Goal: Entertainment & Leisure: Consume media (video, audio)

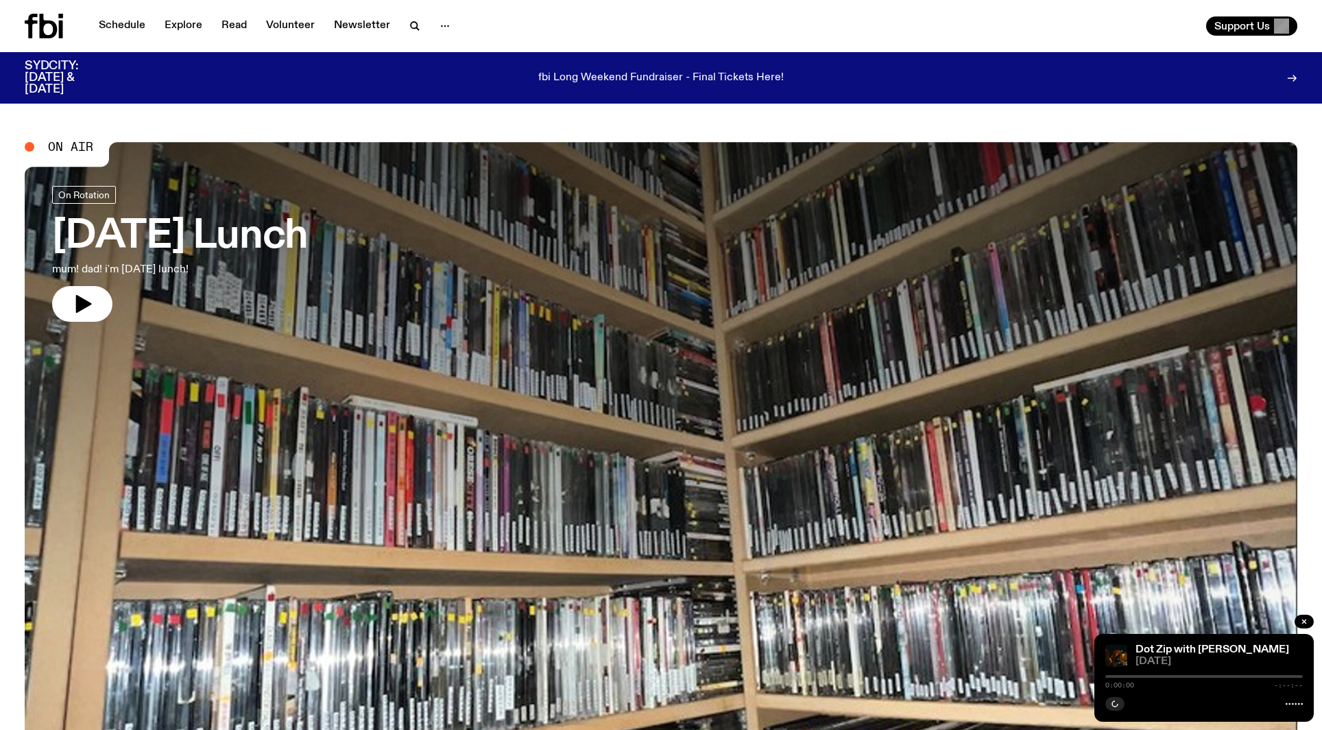
click at [123, 24] on link "Schedule" at bounding box center [122, 25] width 63 height 19
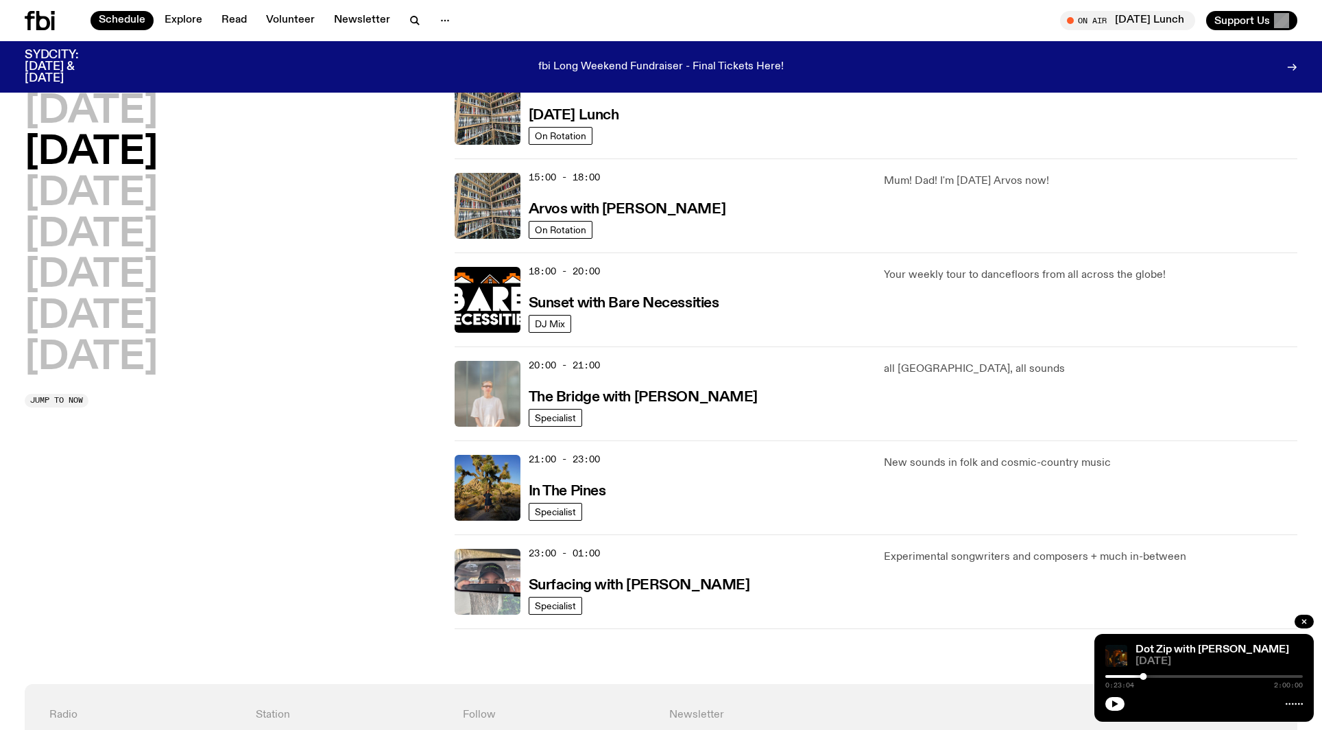
scroll to position [443, 0]
click at [130, 110] on h2 "[DATE]" at bounding box center [91, 112] width 133 height 38
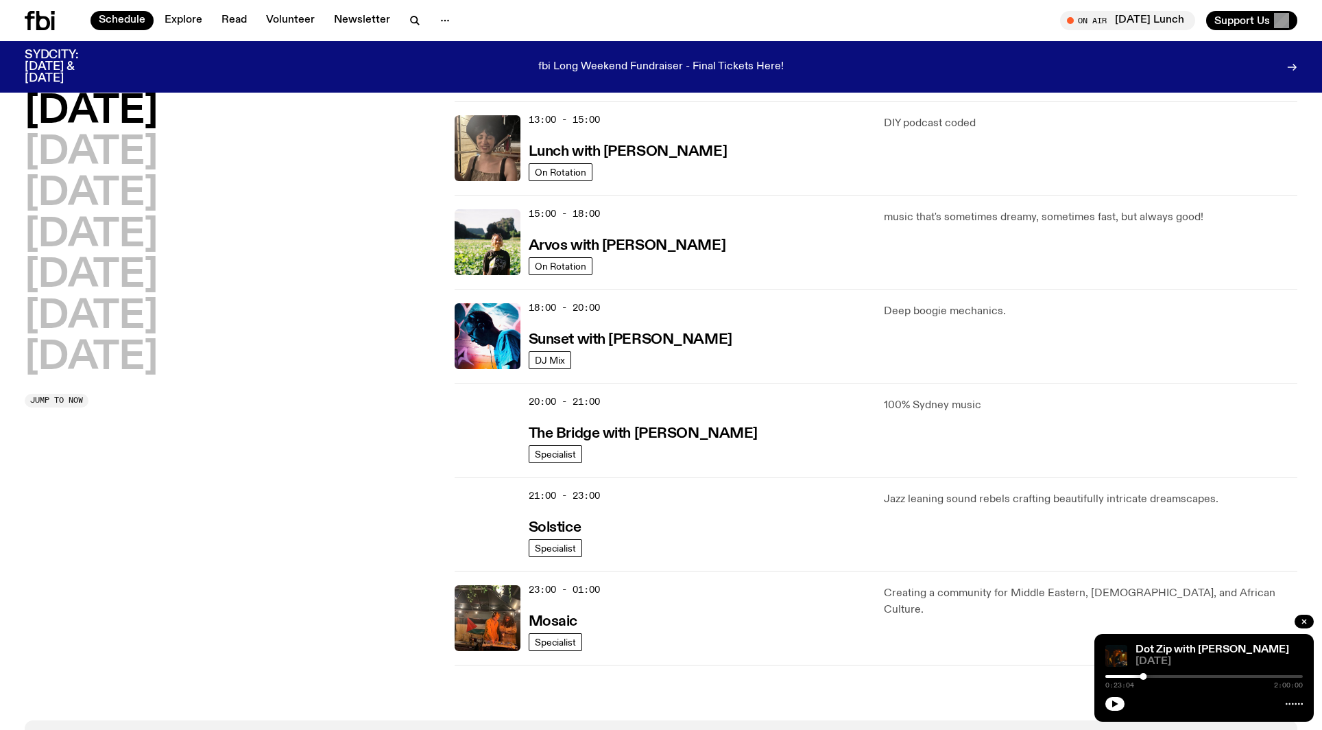
scroll to position [407, 0]
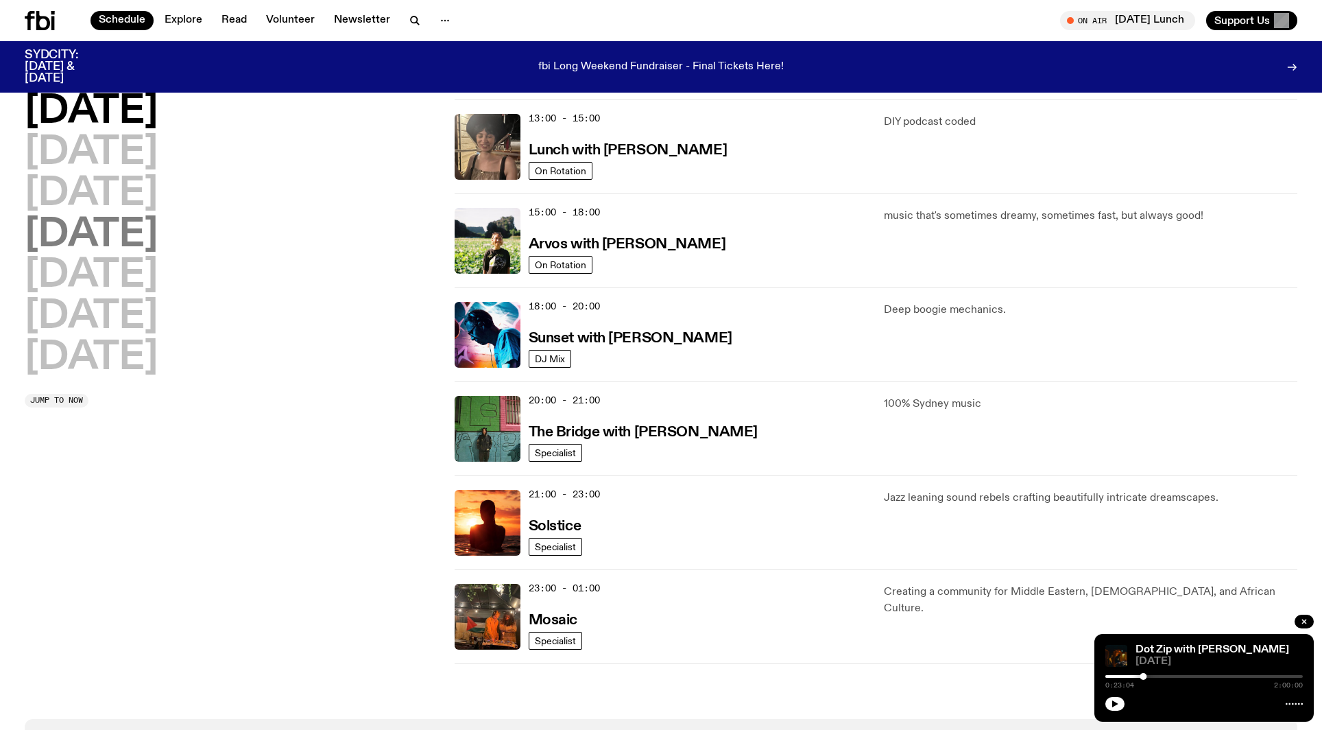
click at [117, 230] on h2 "[DATE]" at bounding box center [91, 235] width 133 height 38
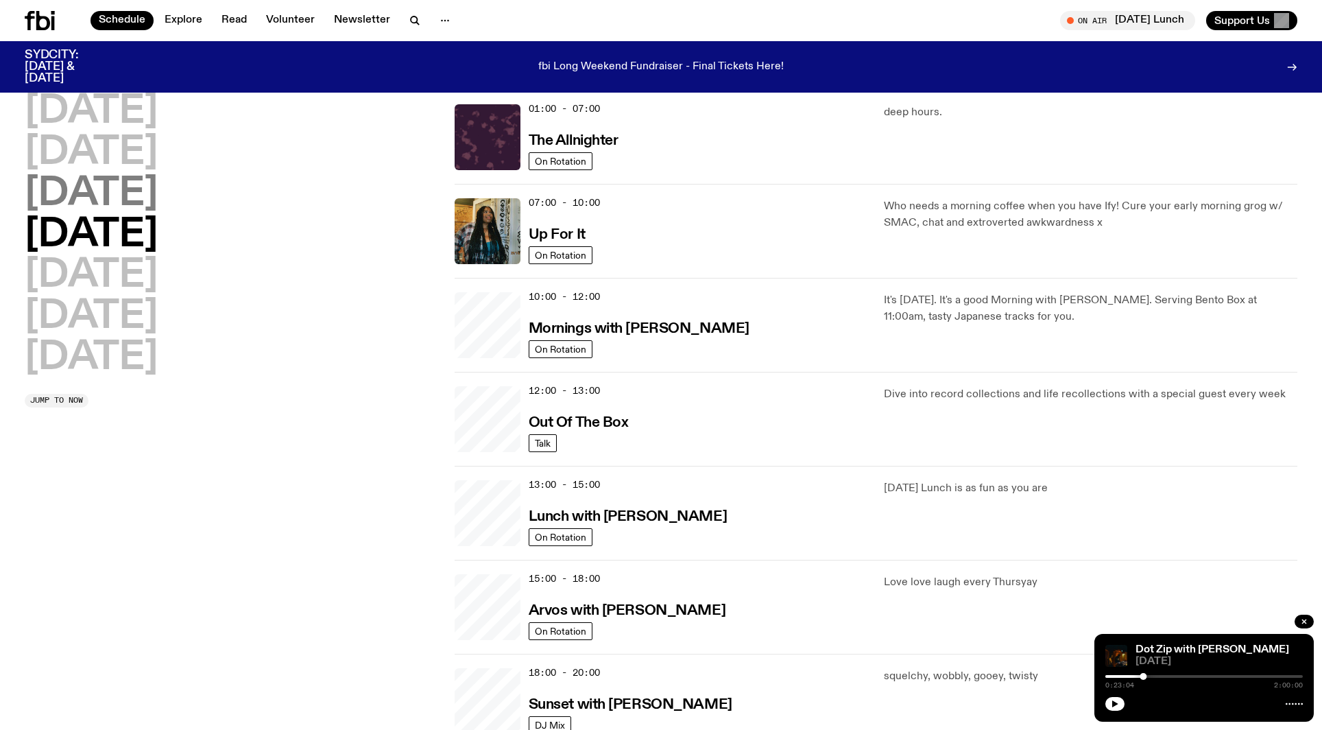
scroll to position [38, 0]
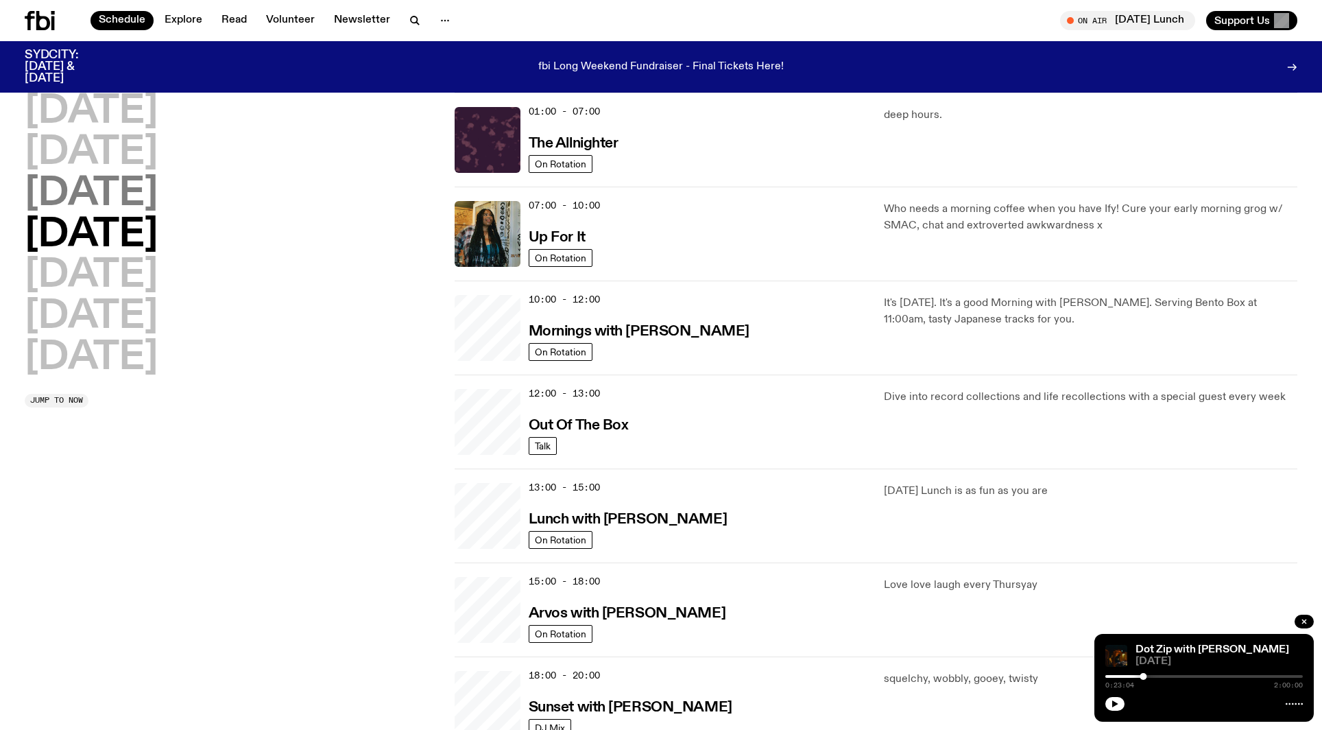
click at [125, 204] on h2 "[DATE]" at bounding box center [91, 194] width 133 height 38
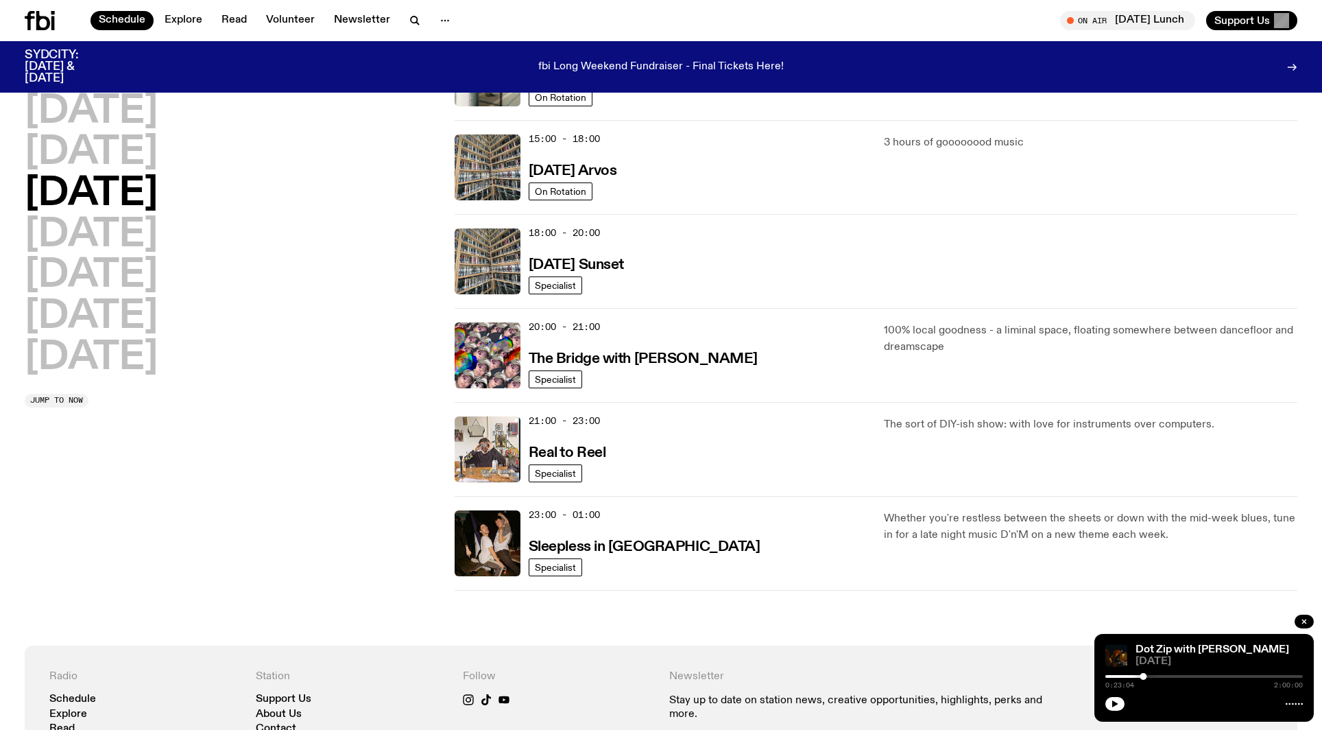
scroll to position [484, 0]
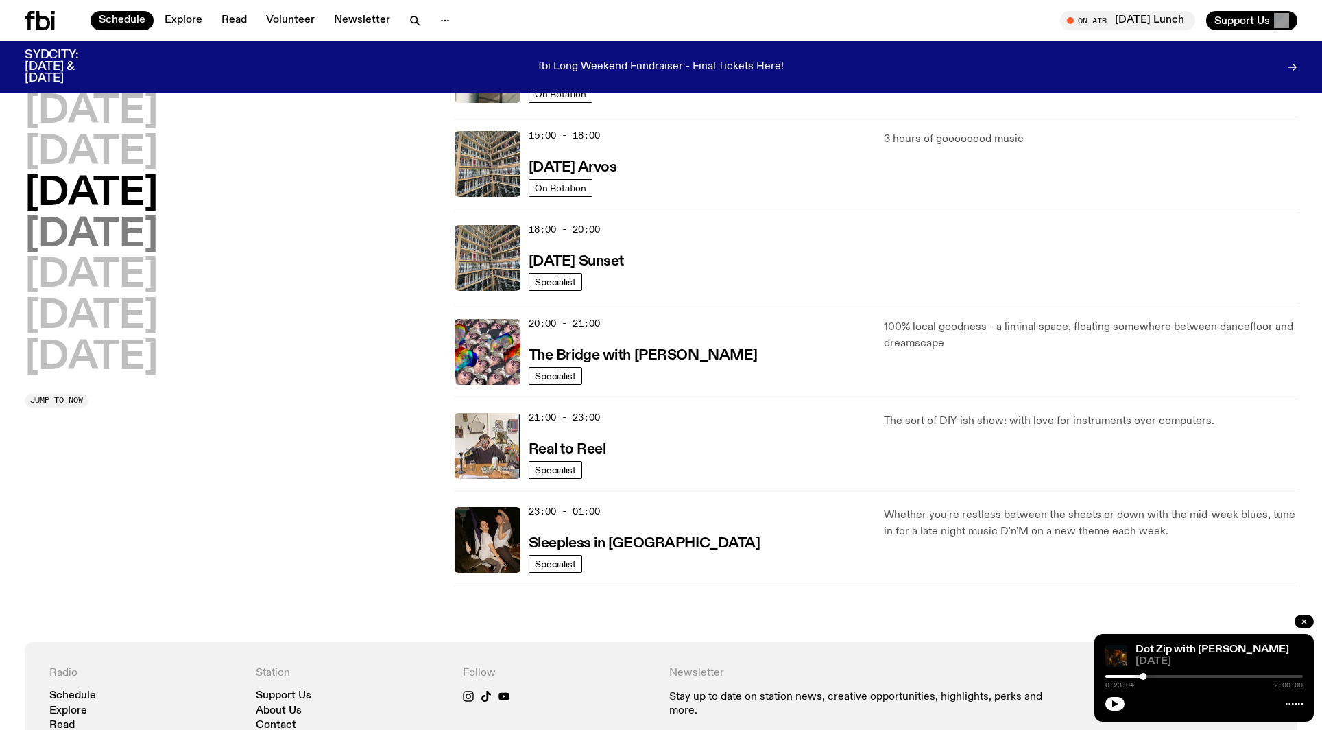
click at [158, 242] on h2 "[DATE]" at bounding box center [91, 235] width 133 height 38
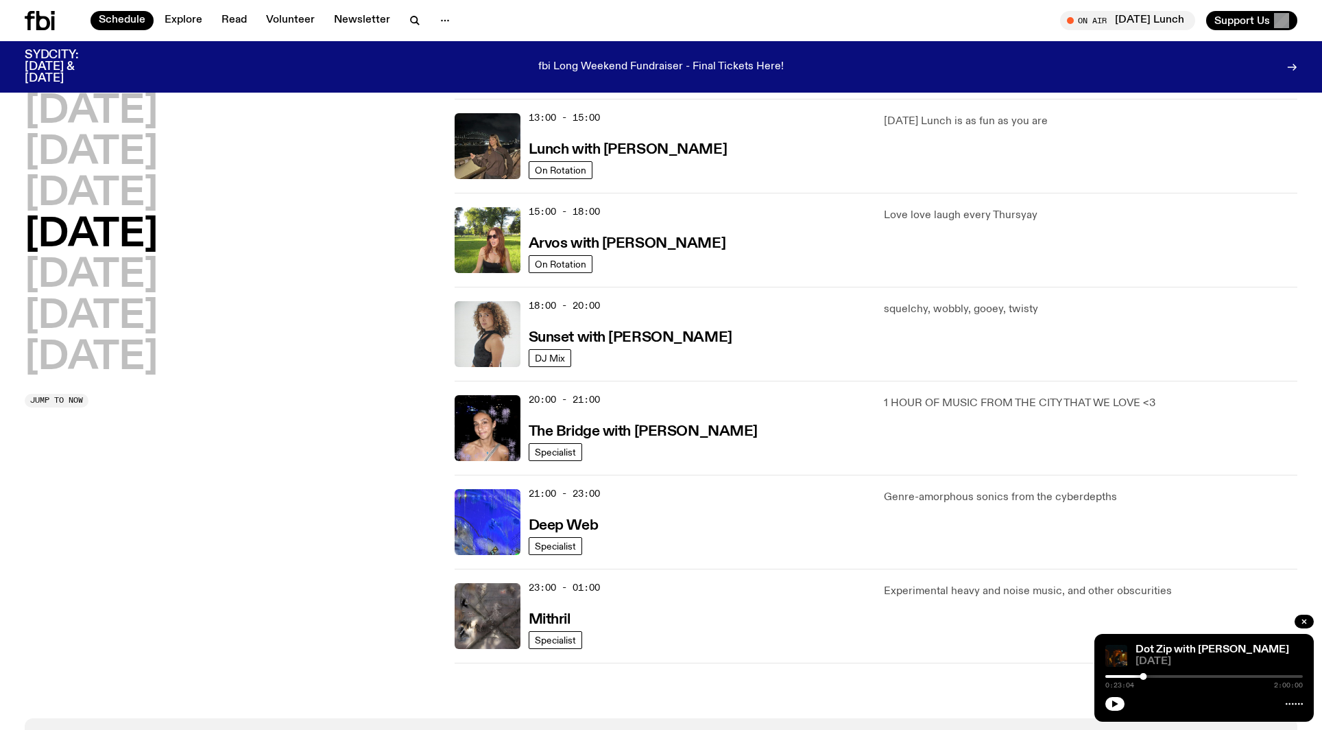
scroll to position [461, 0]
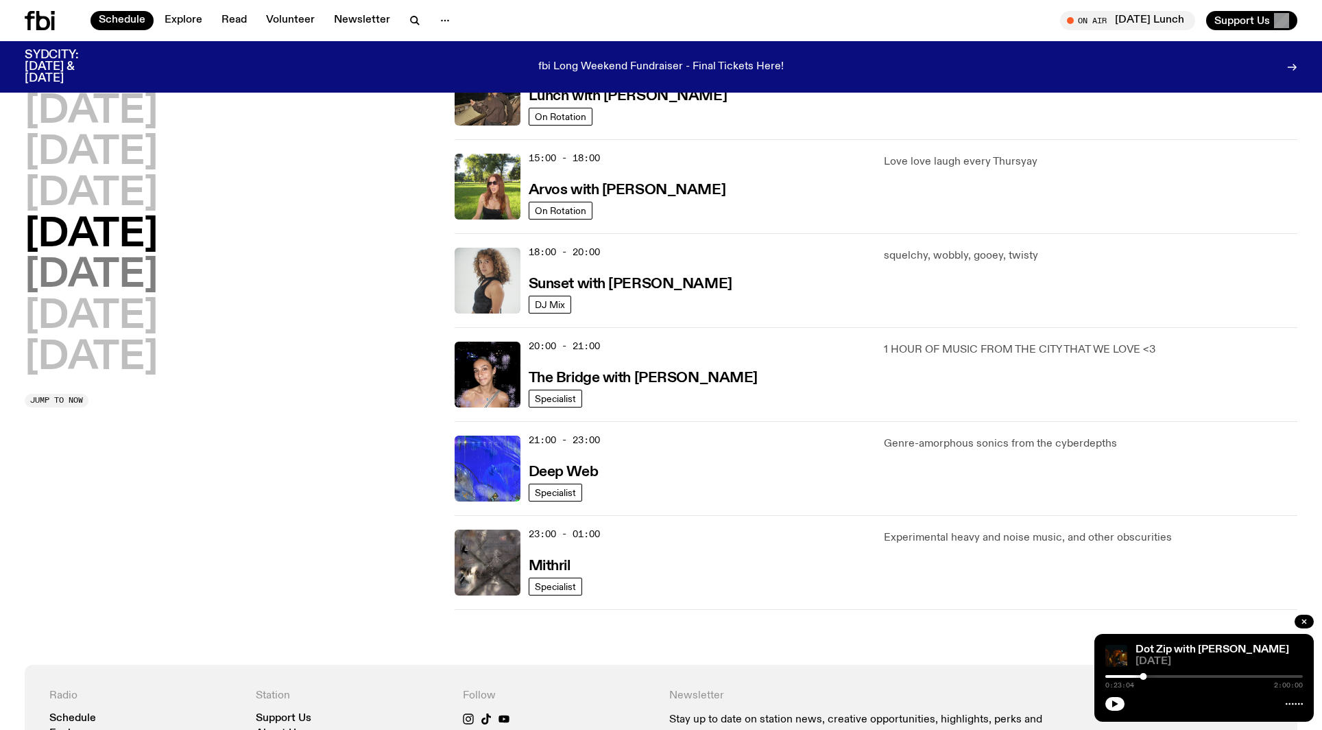
click at [100, 287] on div "[DATE] [DATE] [DATE] [DATE] [DATE] [DATE] [DATE]" at bounding box center [231, 235] width 413 height 285
click at [108, 282] on h2 "[DATE]" at bounding box center [91, 275] width 133 height 38
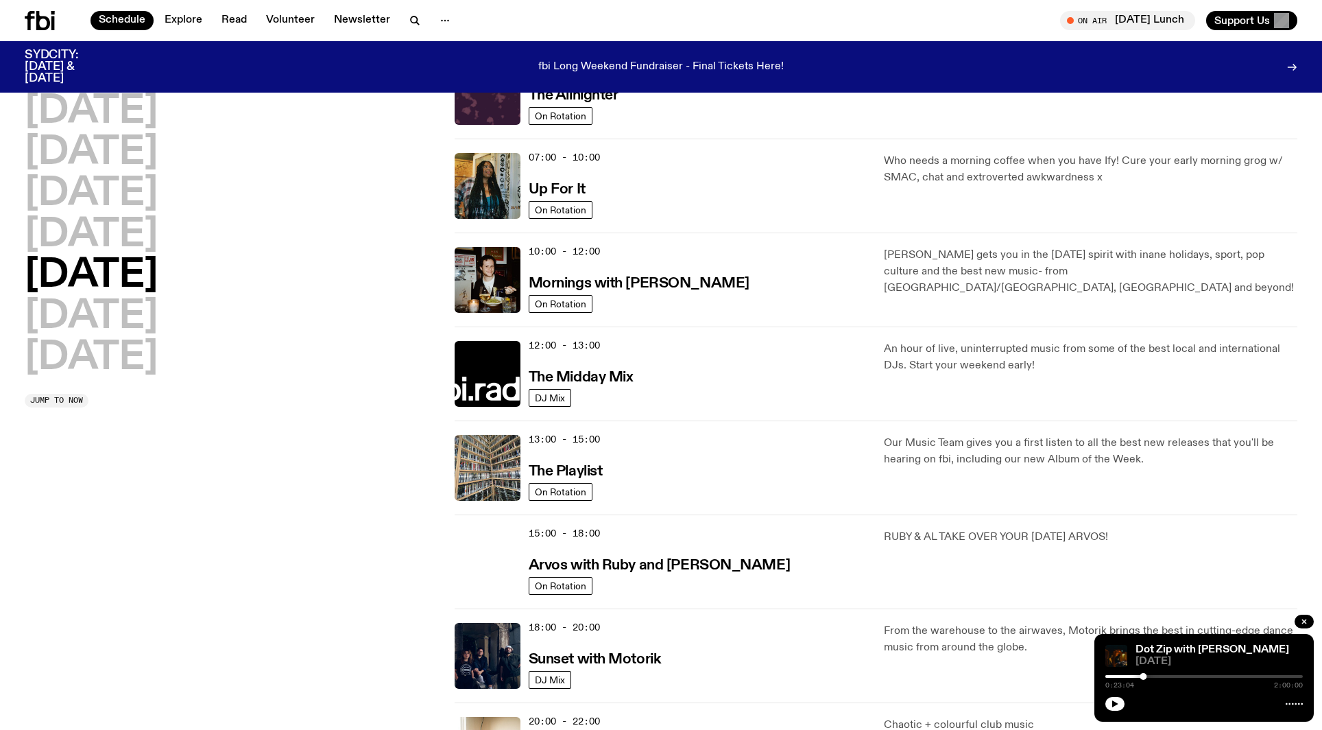
scroll to position [104, 0]
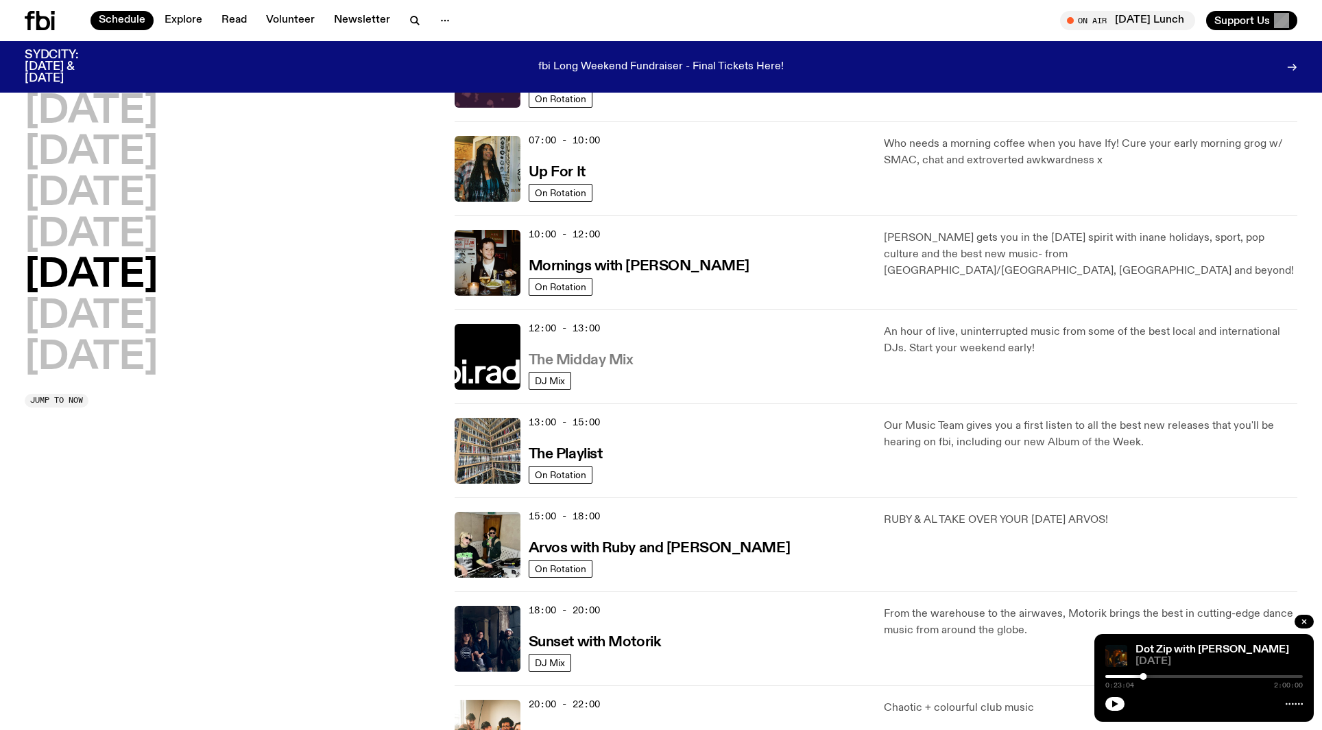
click at [629, 364] on h3 "The Midday Mix" at bounding box center [581, 360] width 105 height 14
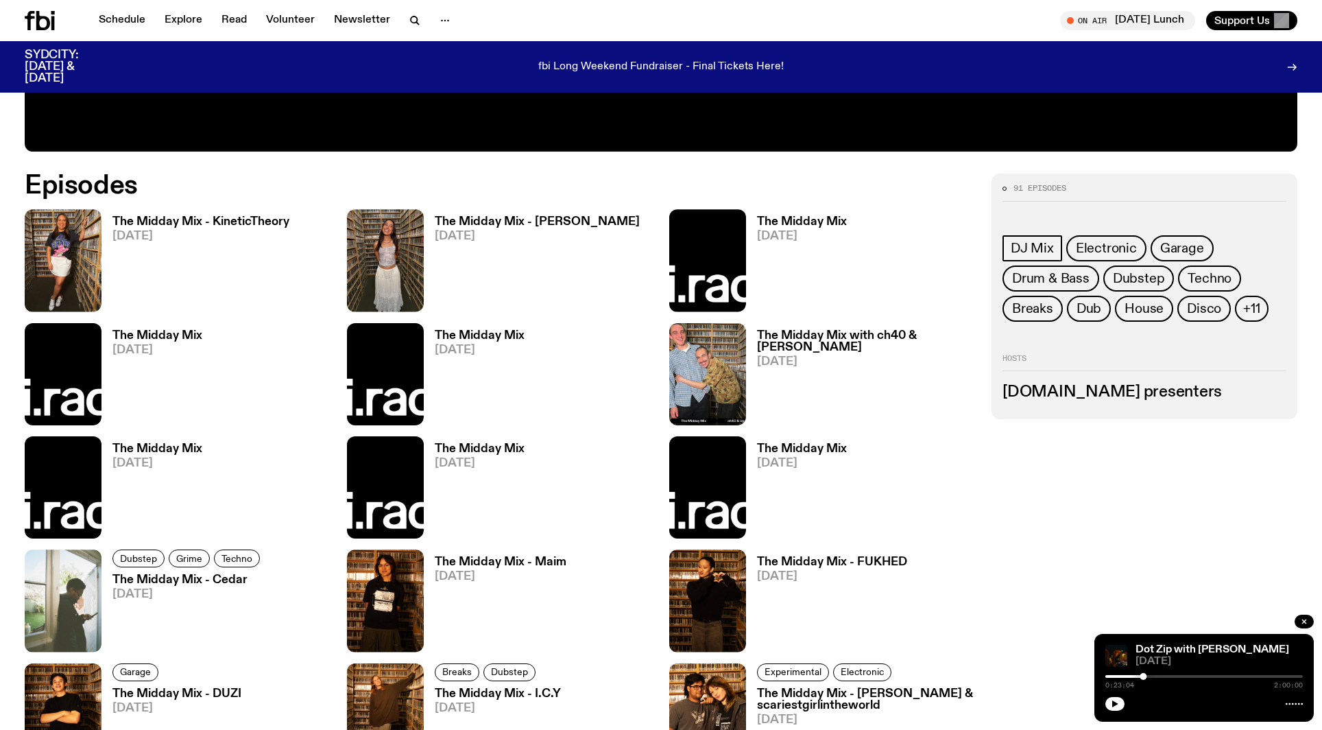
scroll to position [878, 0]
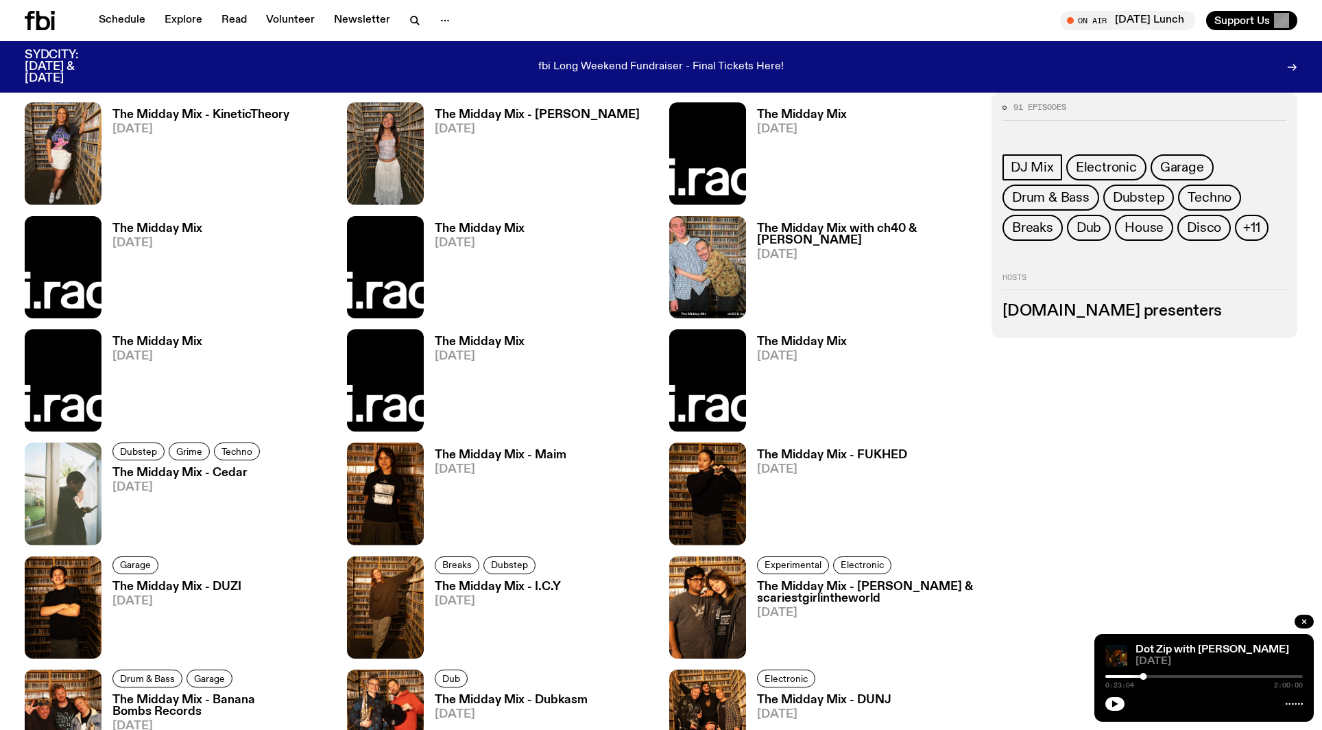
click at [233, 118] on h3 "The Midday Mix - KineticTheory" at bounding box center [200, 115] width 177 height 12
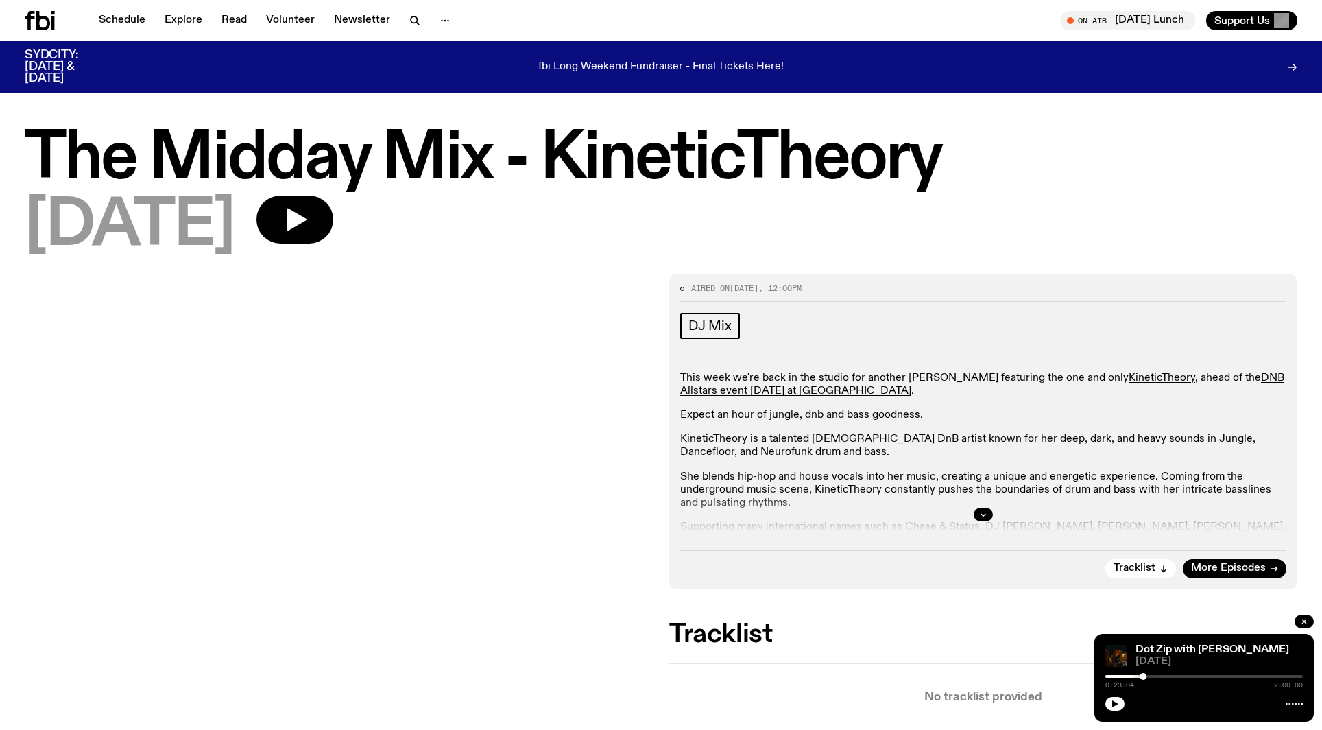
scroll to position [5, 0]
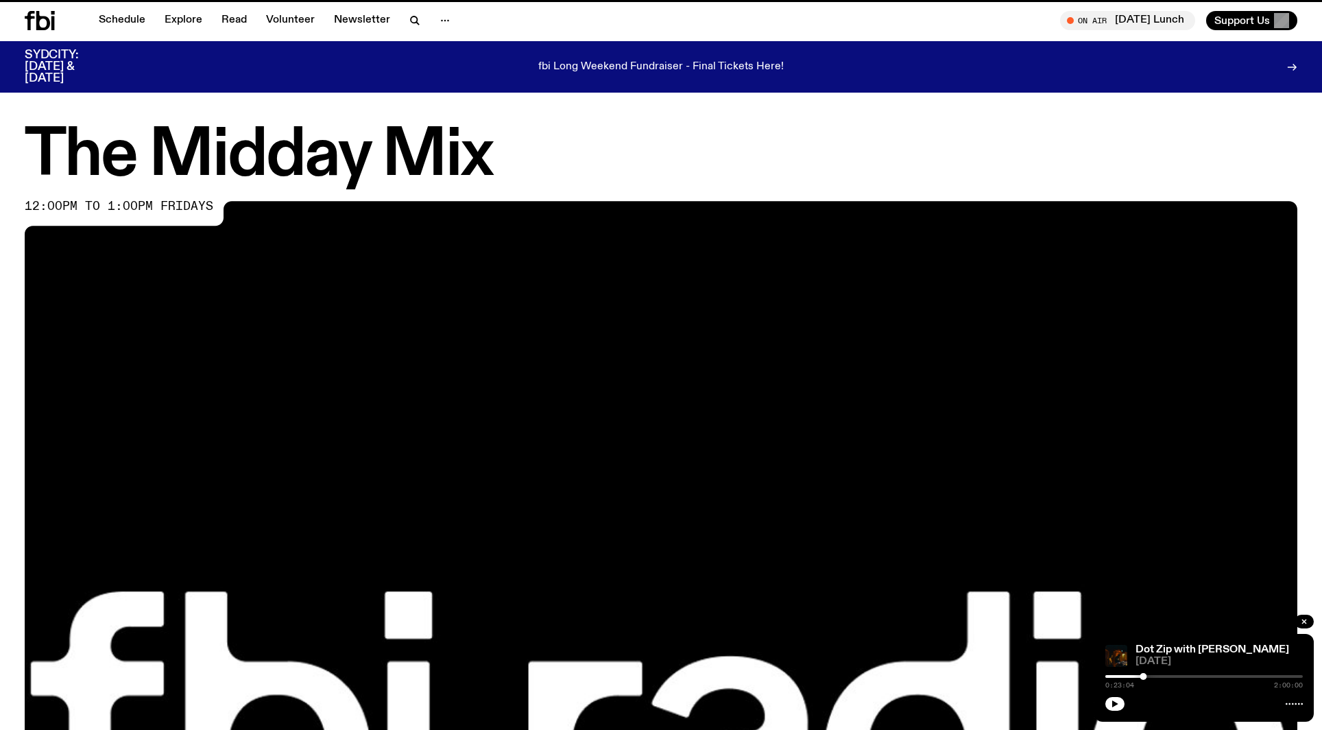
scroll to position [878, 0]
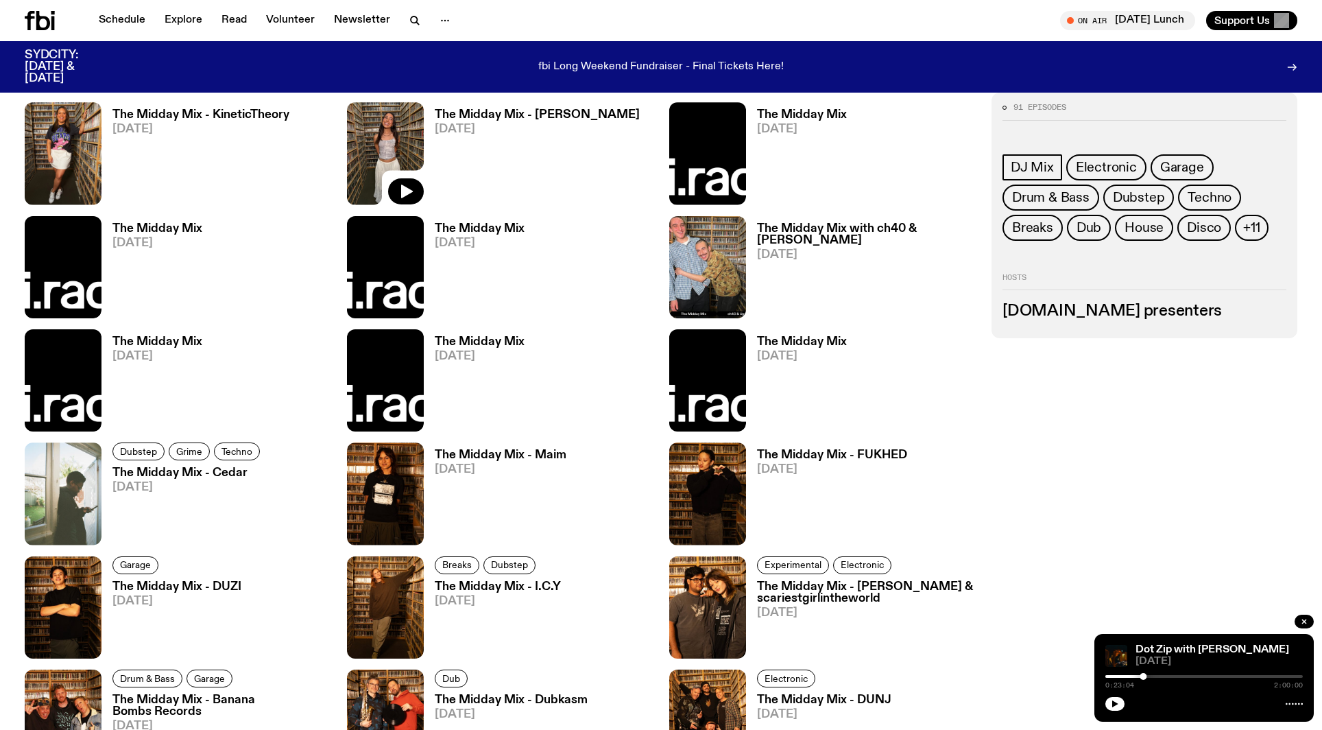
click at [405, 136] on img at bounding box center [385, 153] width 77 height 102
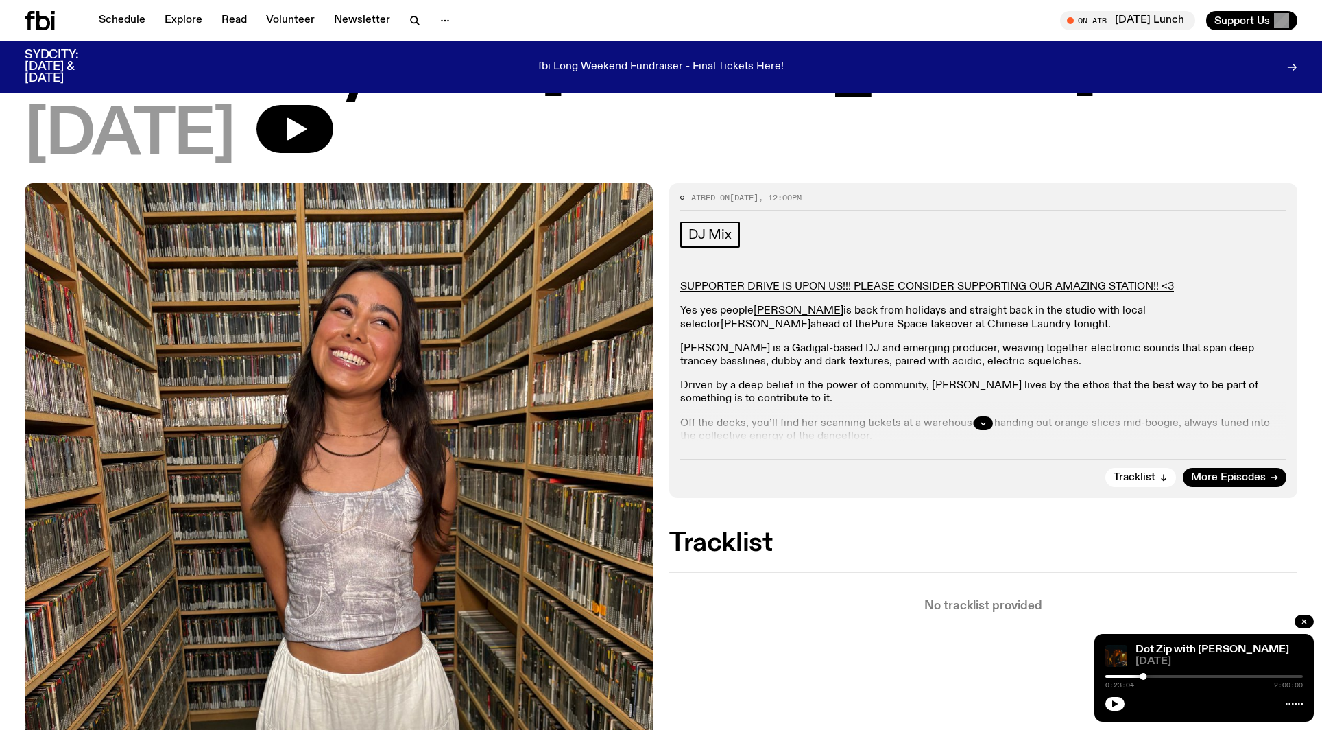
scroll to position [103, 0]
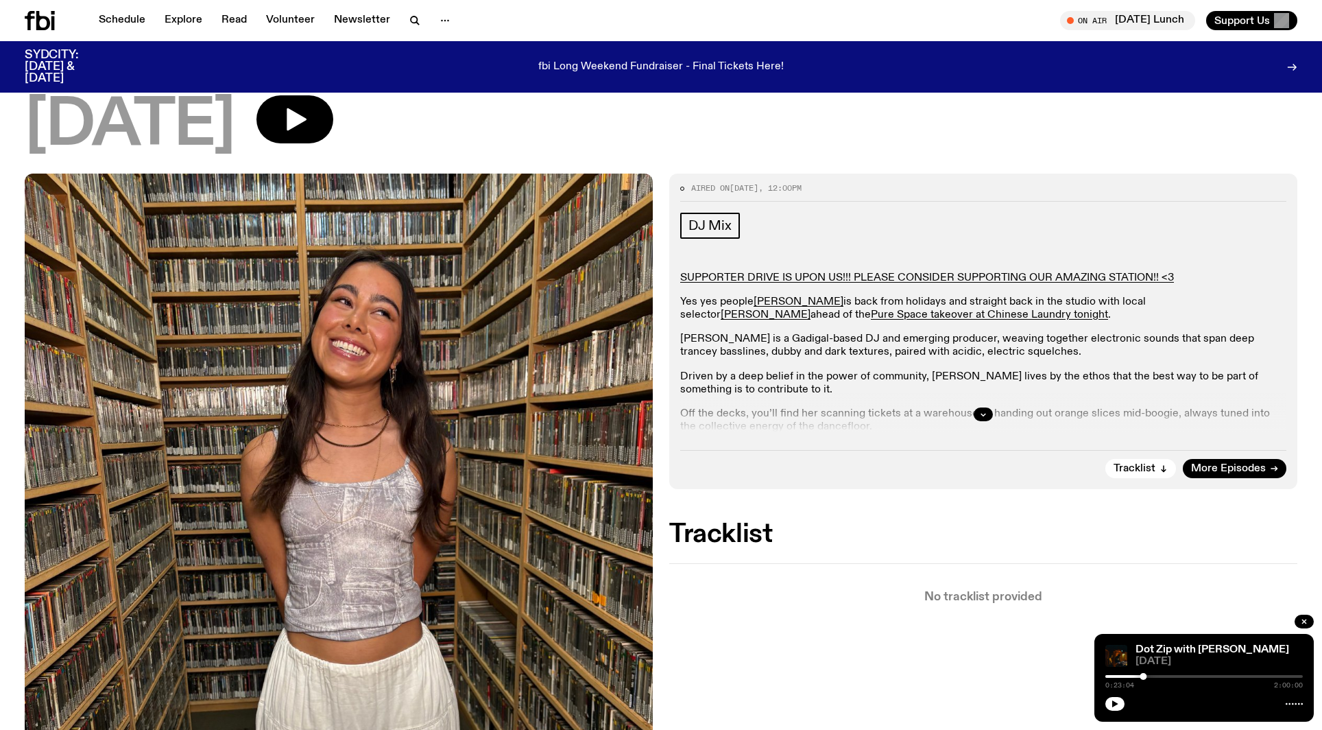
click at [992, 422] on div at bounding box center [983, 414] width 606 height 44
click at [989, 414] on button "button" at bounding box center [983, 414] width 19 height 14
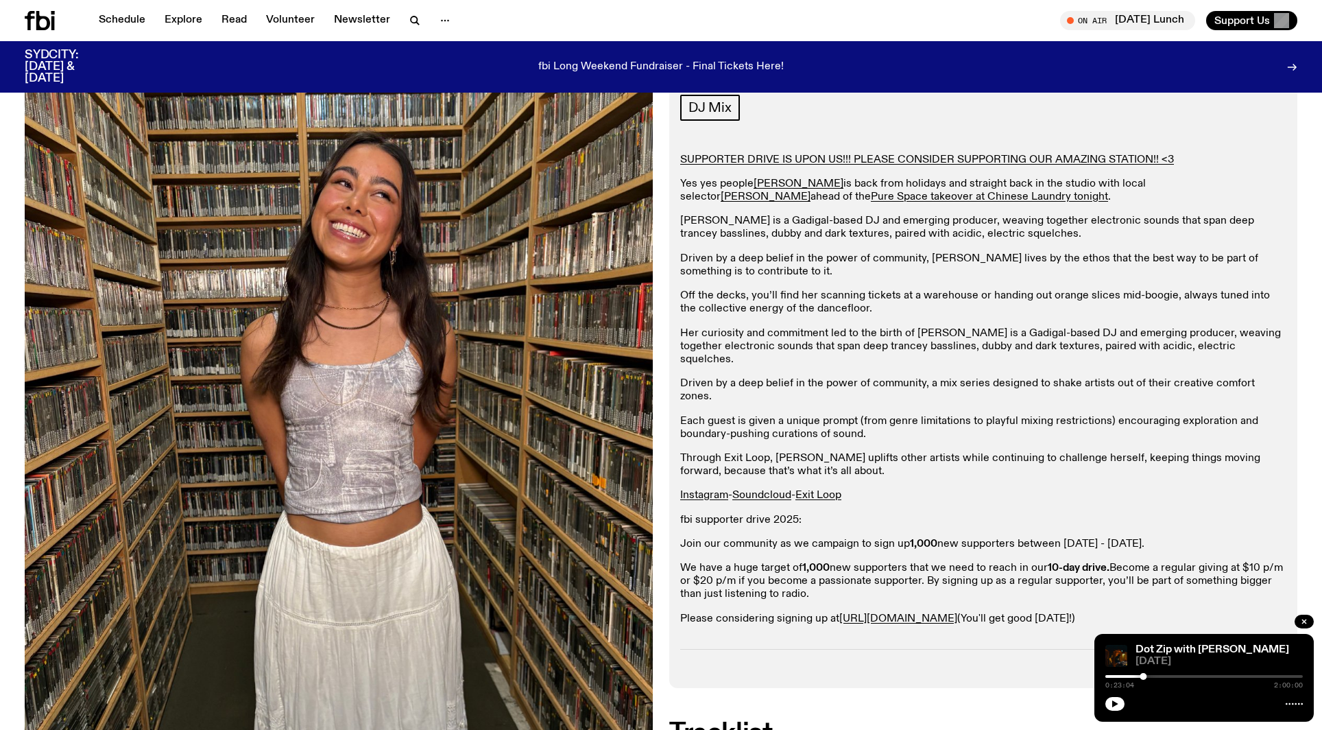
scroll to position [75, 0]
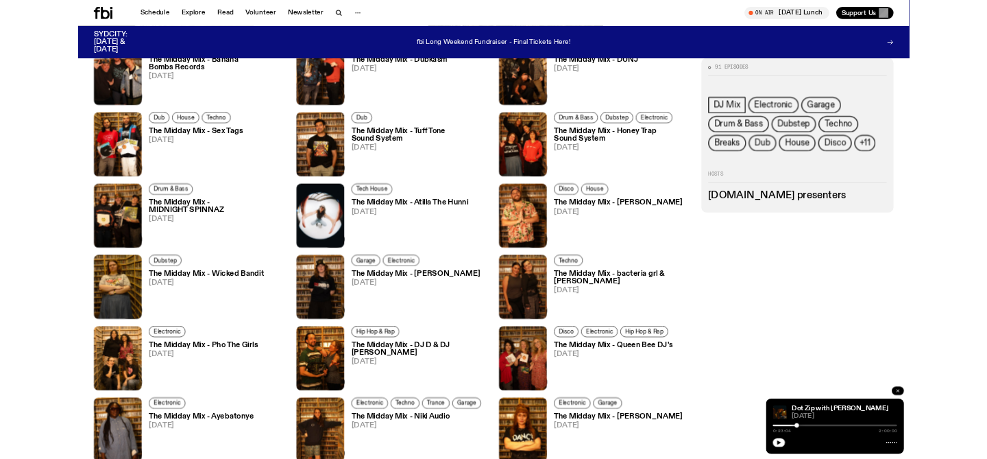
scroll to position [1492, 0]
